Goal: Task Accomplishment & Management: Use online tool/utility

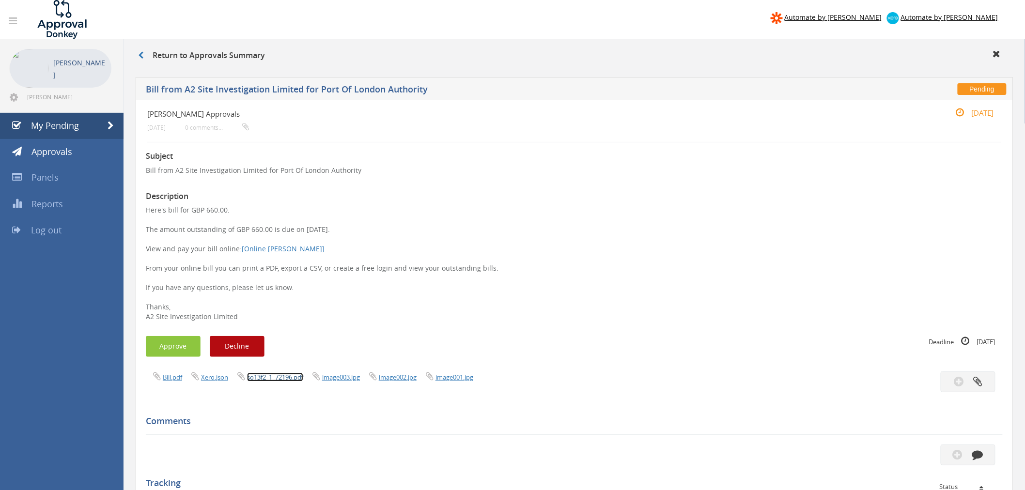
click at [283, 378] on link "so13f2_1_72196.pdf" at bounding box center [275, 377] width 56 height 9
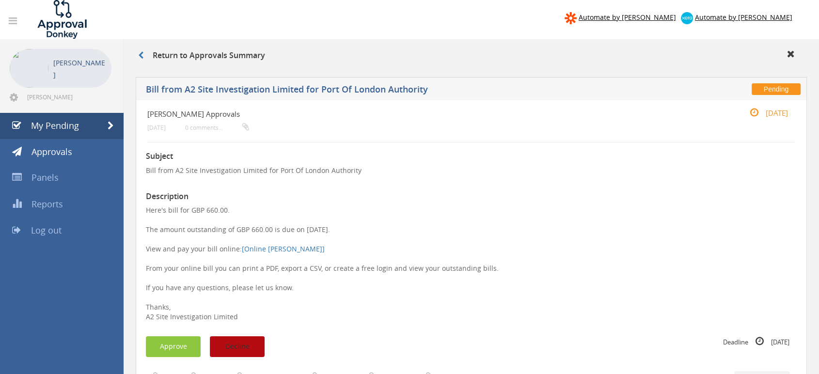
click at [236, 346] on button "Decline" at bounding box center [237, 346] width 55 height 21
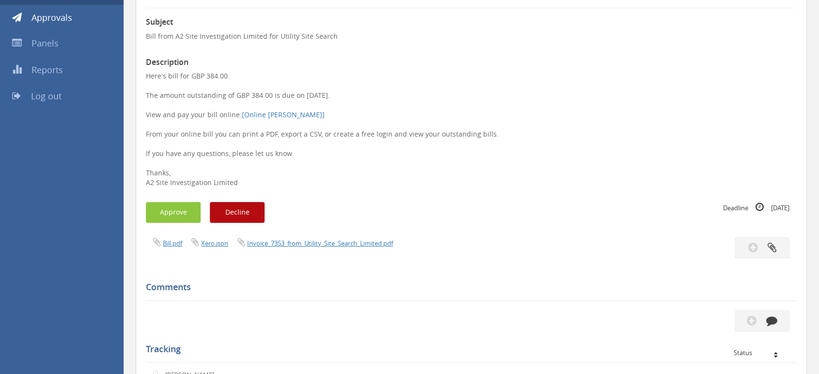
scroll to position [161, 0]
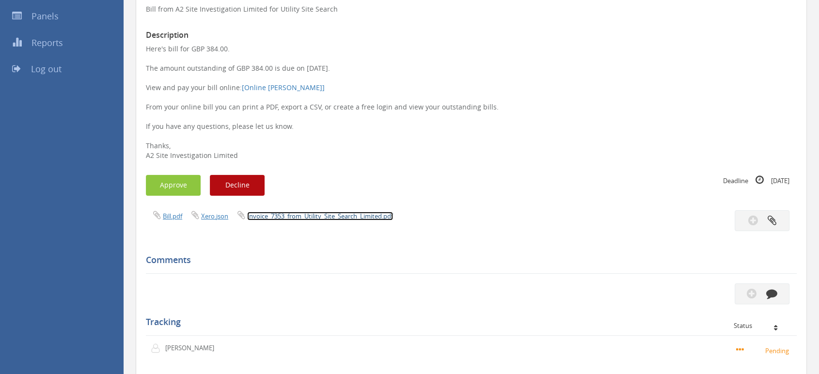
click at [281, 216] on link "Invoice_7353_from_Utility_Site_Search_Limited.pdf" at bounding box center [320, 216] width 146 height 9
